Goal: Task Accomplishment & Management: Use online tool/utility

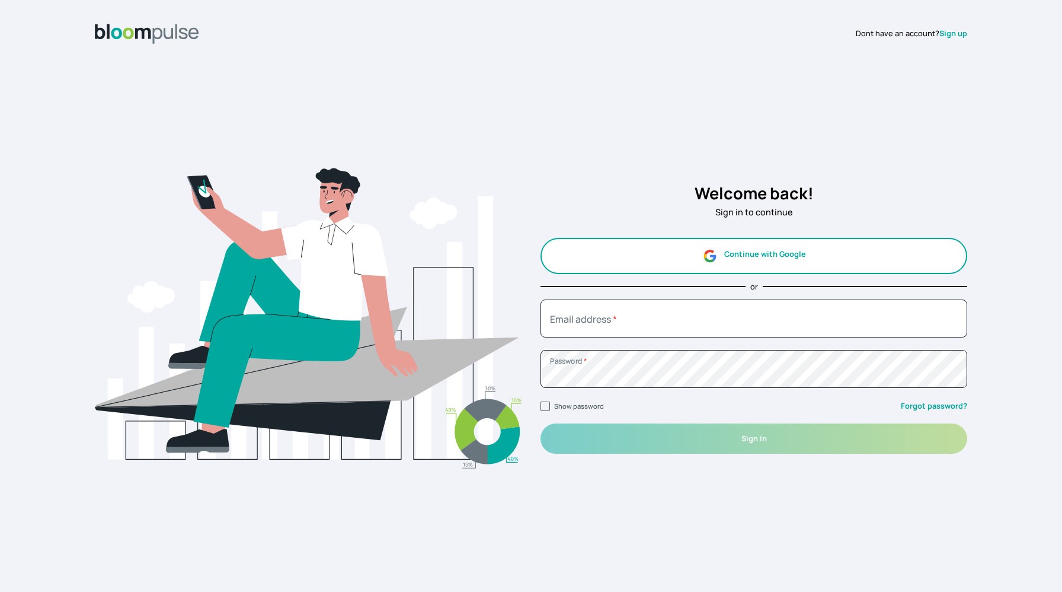
click at [601, 261] on button "Continue with Google" at bounding box center [754, 256] width 427 height 36
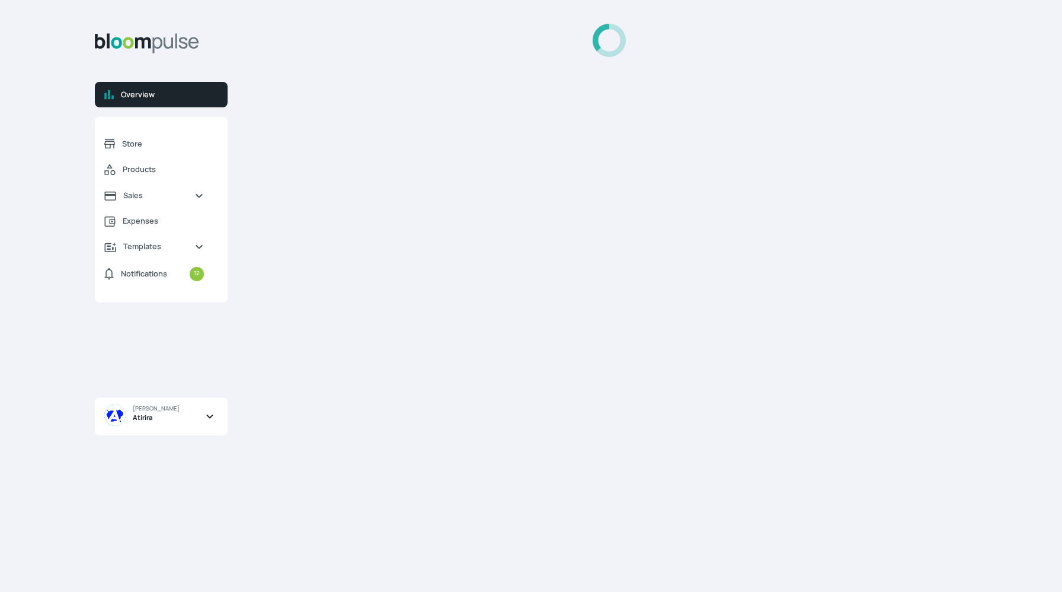
select select "2025"
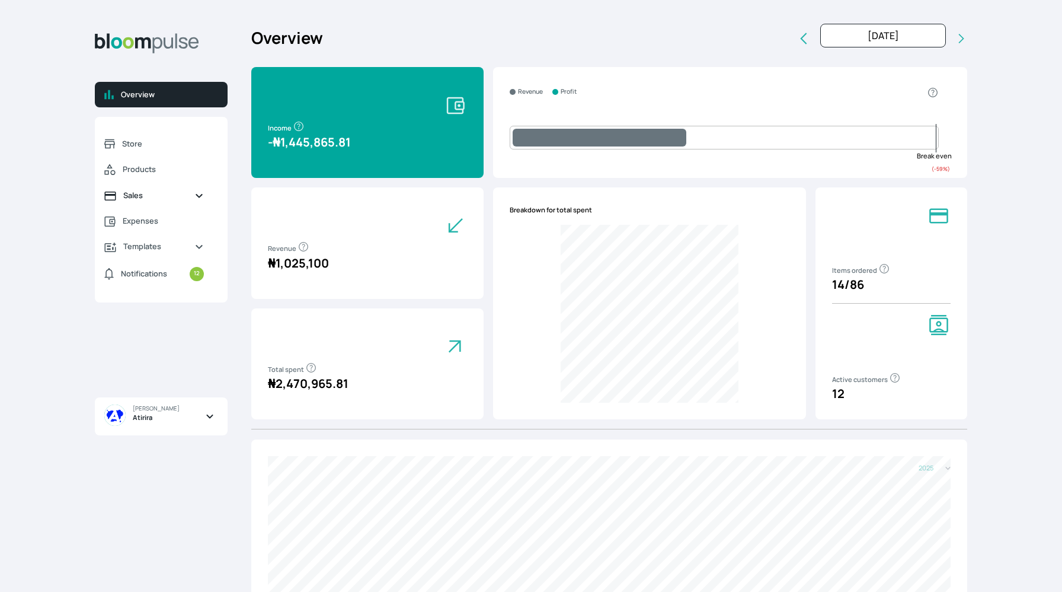
click at [151, 191] on span "Sales" at bounding box center [154, 195] width 62 height 11
